Goal: Task Accomplishment & Management: Use online tool/utility

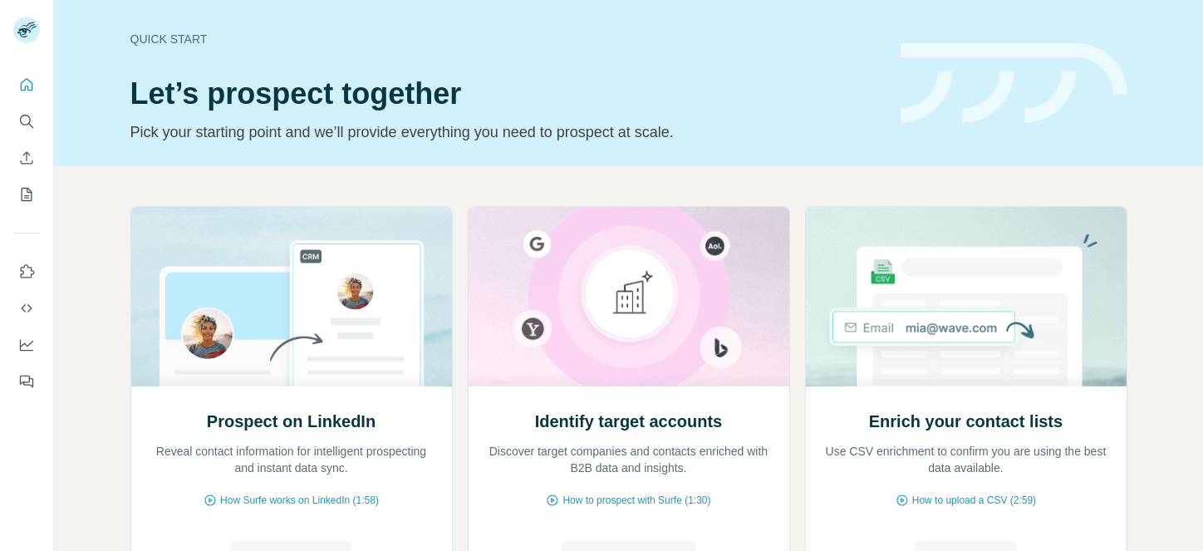
scroll to position [97, 0]
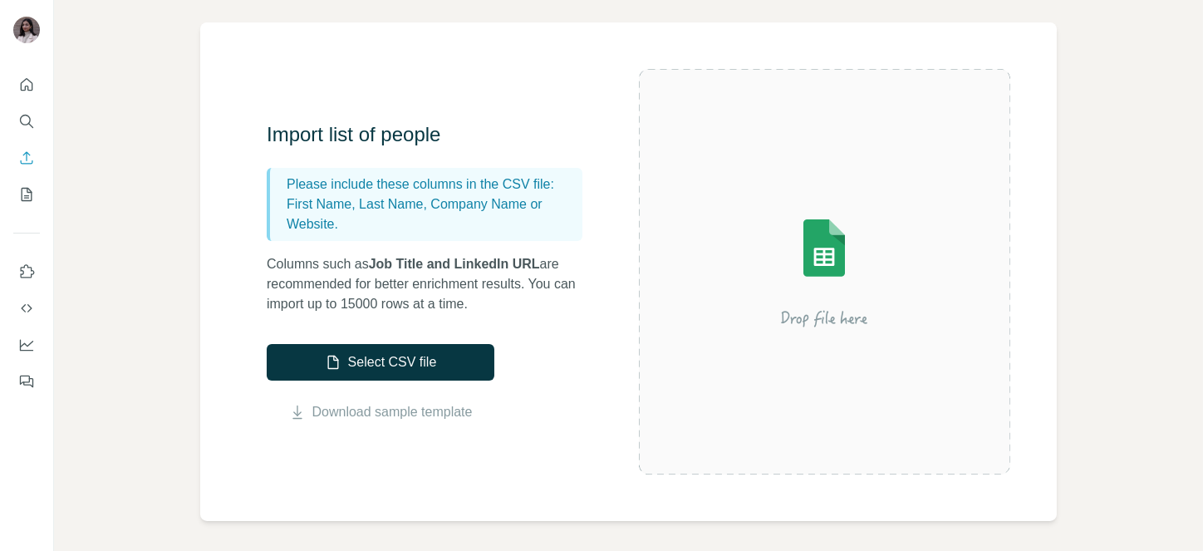
scroll to position [115, 0]
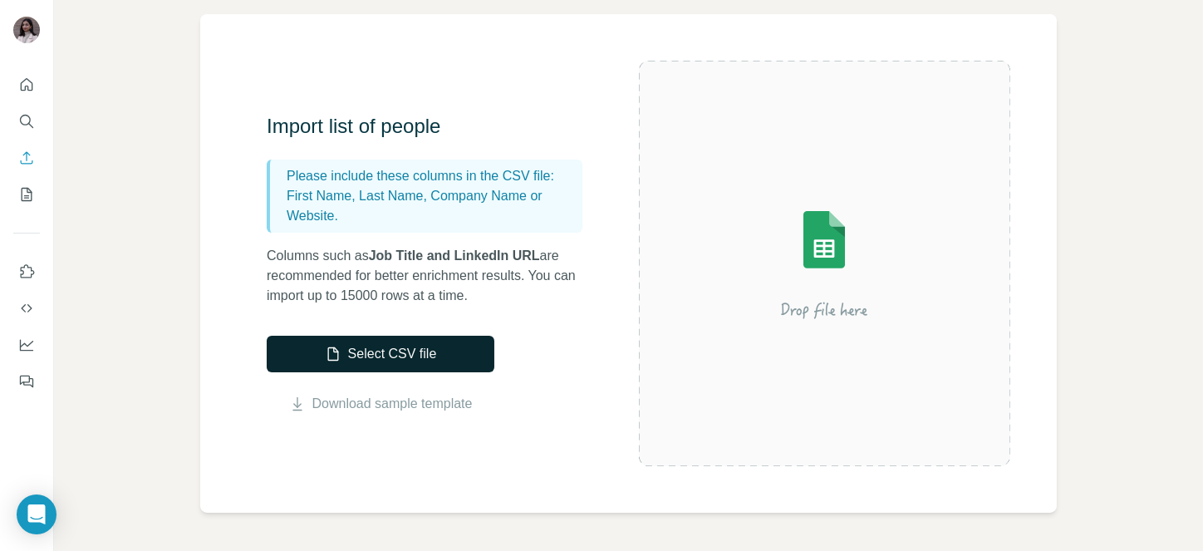
click at [387, 360] on button "Select CSV file" at bounding box center [381, 354] width 228 height 37
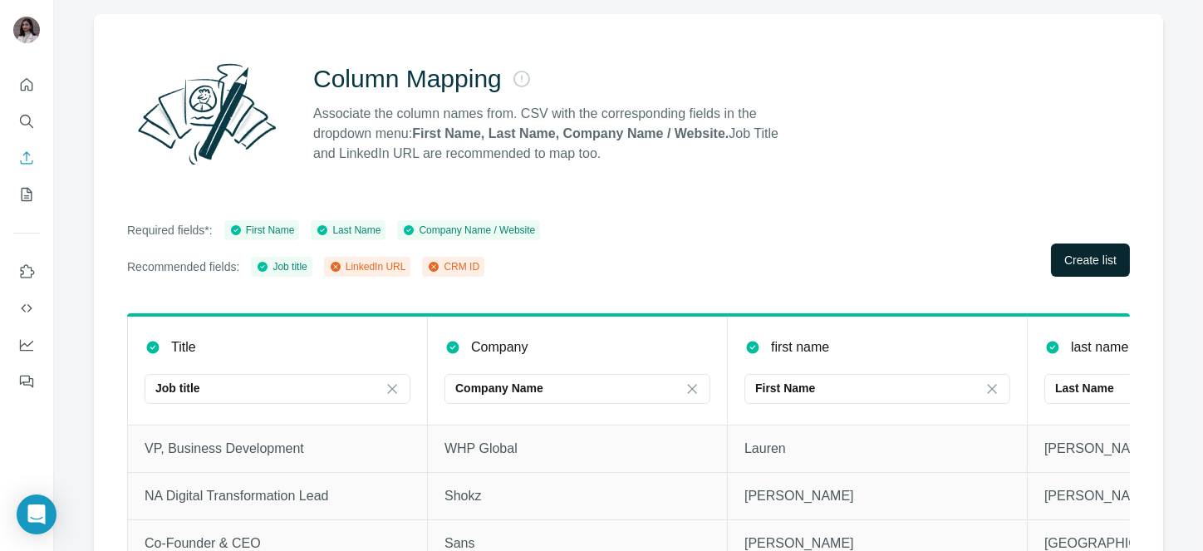
click at [1064, 252] on span "Create list" at bounding box center [1090, 260] width 52 height 17
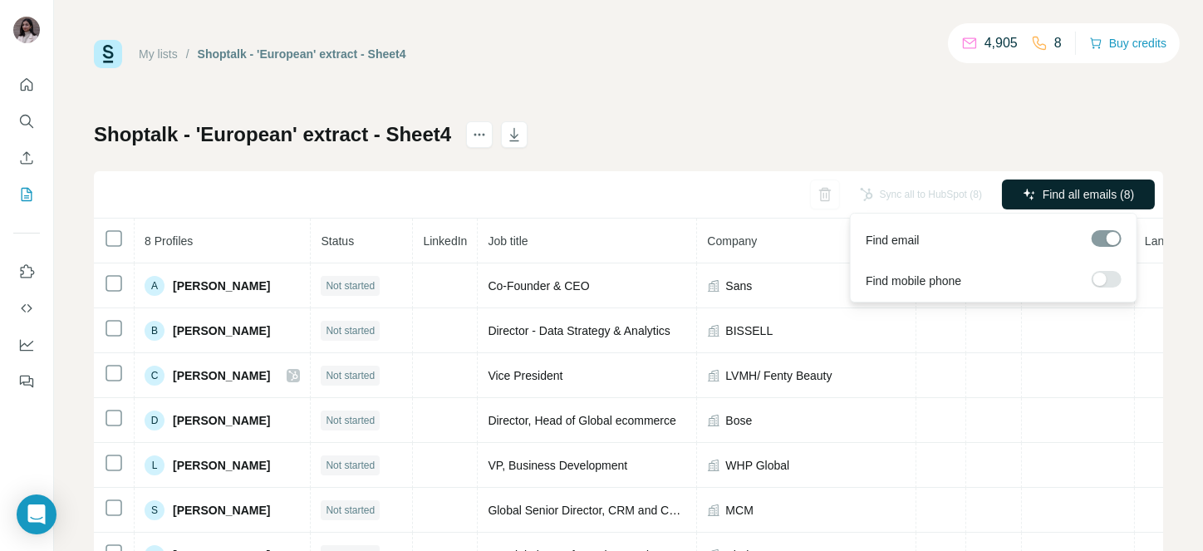
click at [1048, 192] on span "Find all emails (8)" at bounding box center [1088, 194] width 91 height 17
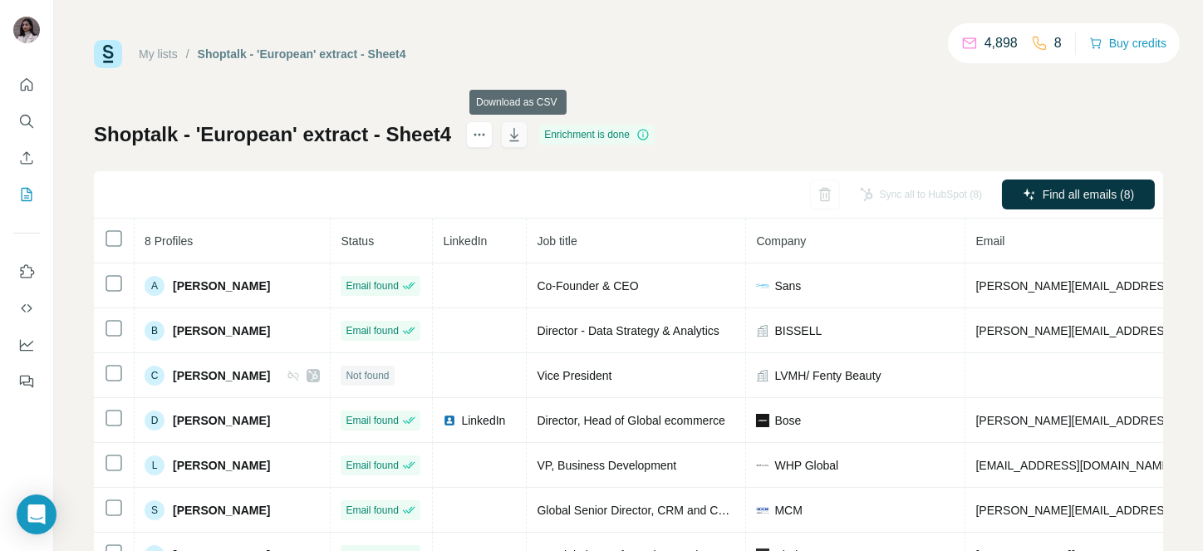
click at [519, 134] on icon "button" at bounding box center [514, 134] width 9 height 13
